Goal: Task Accomplishment & Management: Use online tool/utility

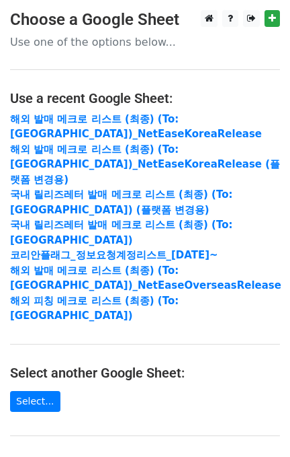
scroll to position [179, 0]
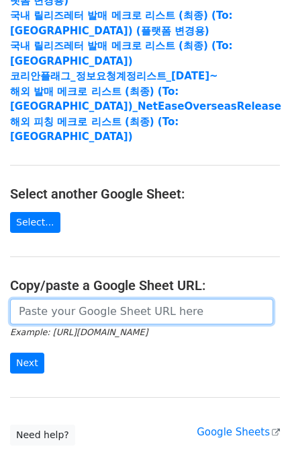
click at [76, 299] on input "url" at bounding box center [142, 312] width 264 height 26
paste input "https://docs.google.com/spreadsheets/d/1KHcYv3-vWRWtZN51Yi1JdLg8VtCH7JkDX6q9Zm9…"
type input "https://docs.google.com/spreadsheets/d/1KHcYv3-vWRWtZN51Yi1JdLg8VtCH7JkDX6q9Zm9…"
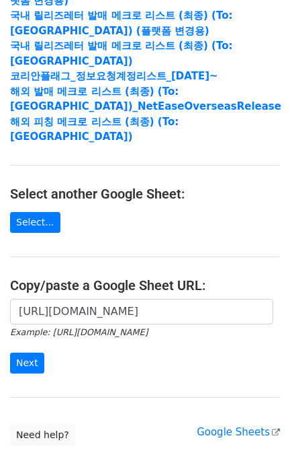
click at [29, 320] on form "https://docs.google.com/spreadsheets/d/1KHcYv3-vWRWtZN51Yi1JdLg8VtCH7JkDX6q9Zm9…" at bounding box center [145, 336] width 270 height 75
click at [29, 352] on input "Next" at bounding box center [27, 362] width 34 height 21
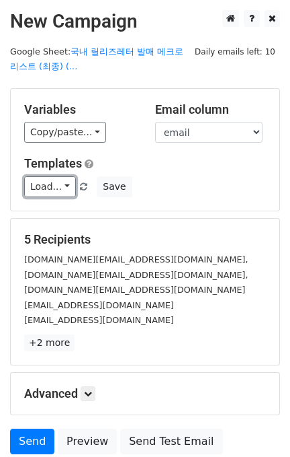
click at [46, 181] on link "Load..." at bounding box center [50, 186] width 52 height 21
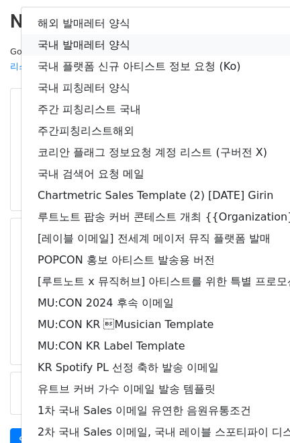
click at [89, 35] on link "국내 발매레터 양식" at bounding box center [238, 45] width 432 height 22
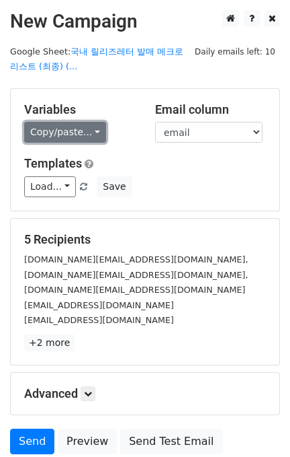
click at [41, 122] on link "Copy/paste..." at bounding box center [65, 132] width 82 height 21
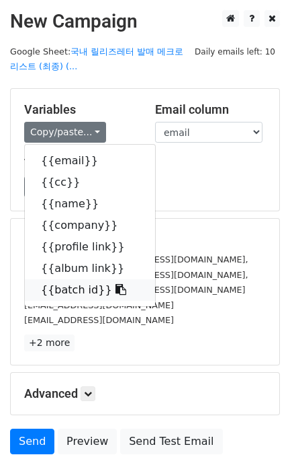
click at [81, 285] on link "{{batch id}}" at bounding box center [90, 290] width 130 height 22
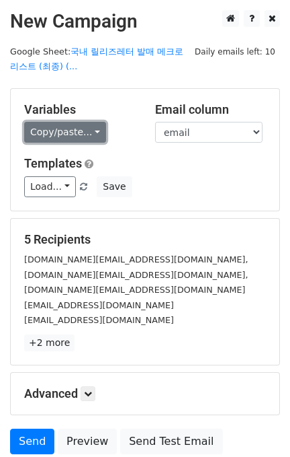
click at [60, 133] on link "Copy/paste..." at bounding box center [65, 132] width 82 height 21
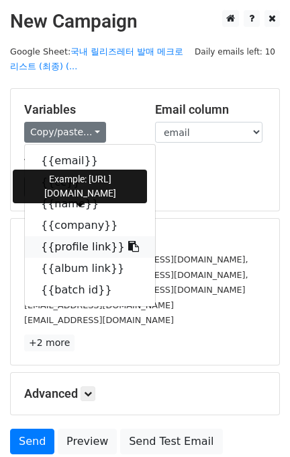
click at [90, 247] on link "{{profile link}}" at bounding box center [90, 247] width 130 height 22
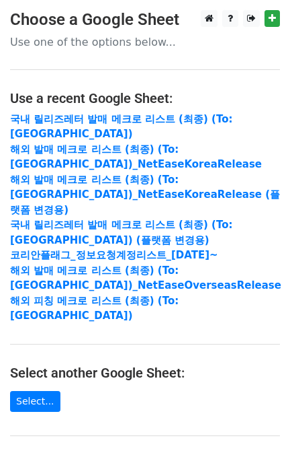
scroll to position [243, 0]
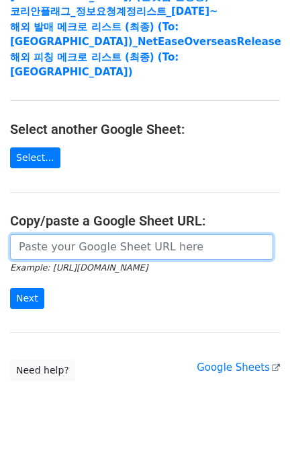
click at [89, 234] on input "url" at bounding box center [142, 247] width 264 height 26
paste input "https://docs.google.com/spreadsheets/d/1ZSgOr0nBT7DxnERC5vRDOuM0mjO4OWihUZZpA6t…"
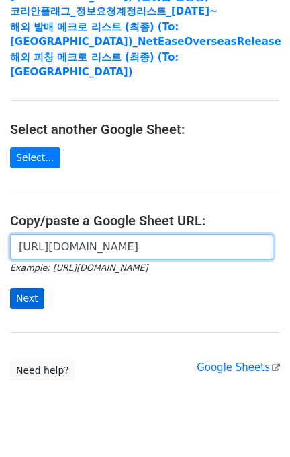
scroll to position [0, 504]
type input "https://docs.google.com/spreadsheets/d/1ZSgOr0nBT7DxnERC5vRDOuM0mjO4OWihUZZpA6t…"
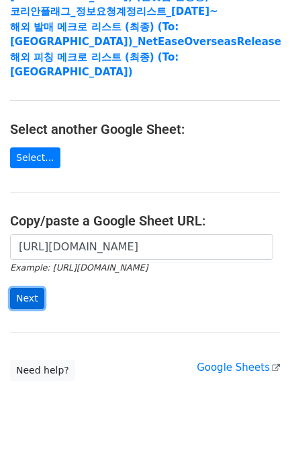
click at [36, 288] on input "Next" at bounding box center [27, 298] width 34 height 21
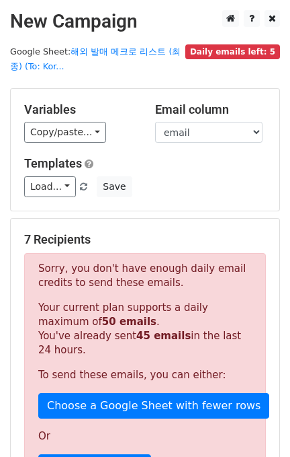
scroll to position [269, 0]
